Goal: Task Accomplishment & Management: Manage account settings

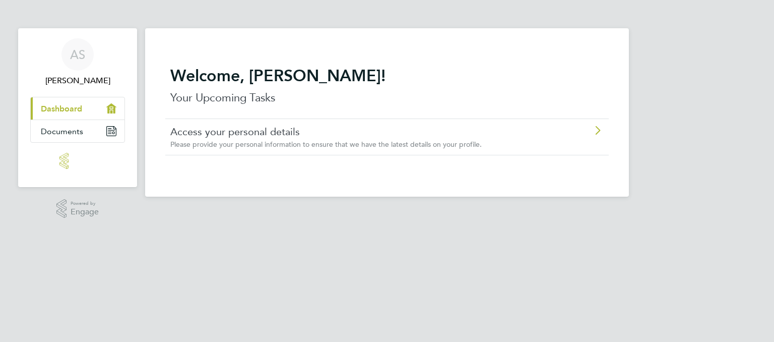
click at [261, 140] on span "Please provide your personal information to ensure that we have the latest deta…" at bounding box center [325, 144] width 311 height 9
click at [69, 47] on div "AS" at bounding box center [77, 54] width 32 height 32
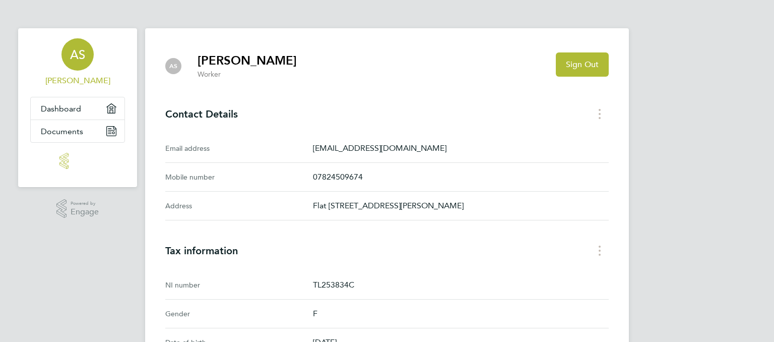
click at [708, 238] on div "AS Asvene Sekar Applications: Dashboard Documents .st0{fill:#C0C1C2;} Powered b…" at bounding box center [387, 319] width 774 height 638
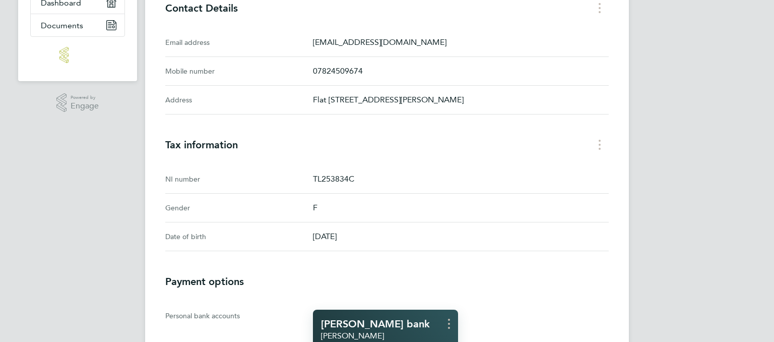
scroll to position [94, 0]
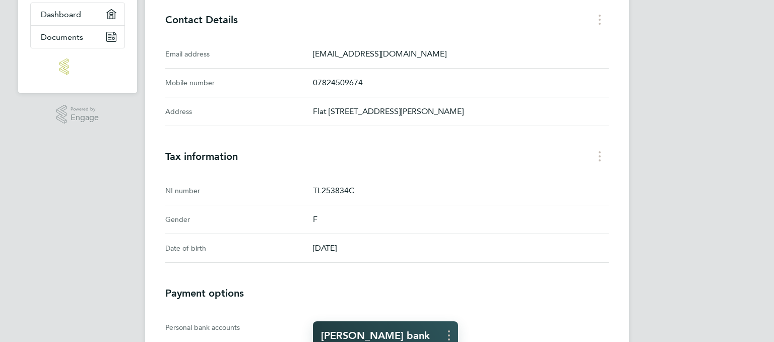
click at [488, 224] on p "F" at bounding box center [461, 219] width 296 height 12
click at [320, 191] on p "TL253834C" at bounding box center [461, 190] width 296 height 12
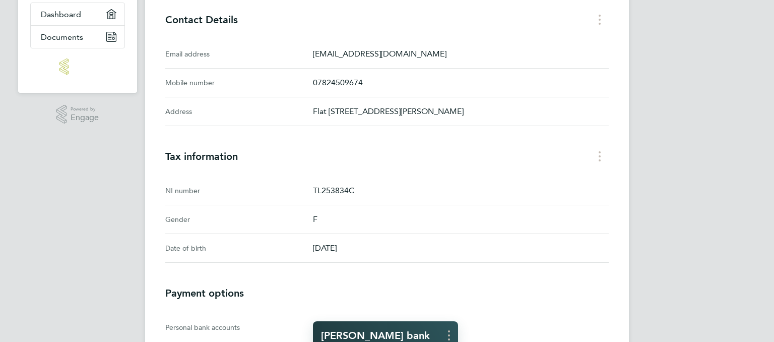
click at [554, 35] on div "AS Asvene Sekar Worker Sign Out Contact Details Email address asvenesekar@yahoo…" at bounding box center [387, 231] width 484 height 594
